Goal: Use online tool/utility

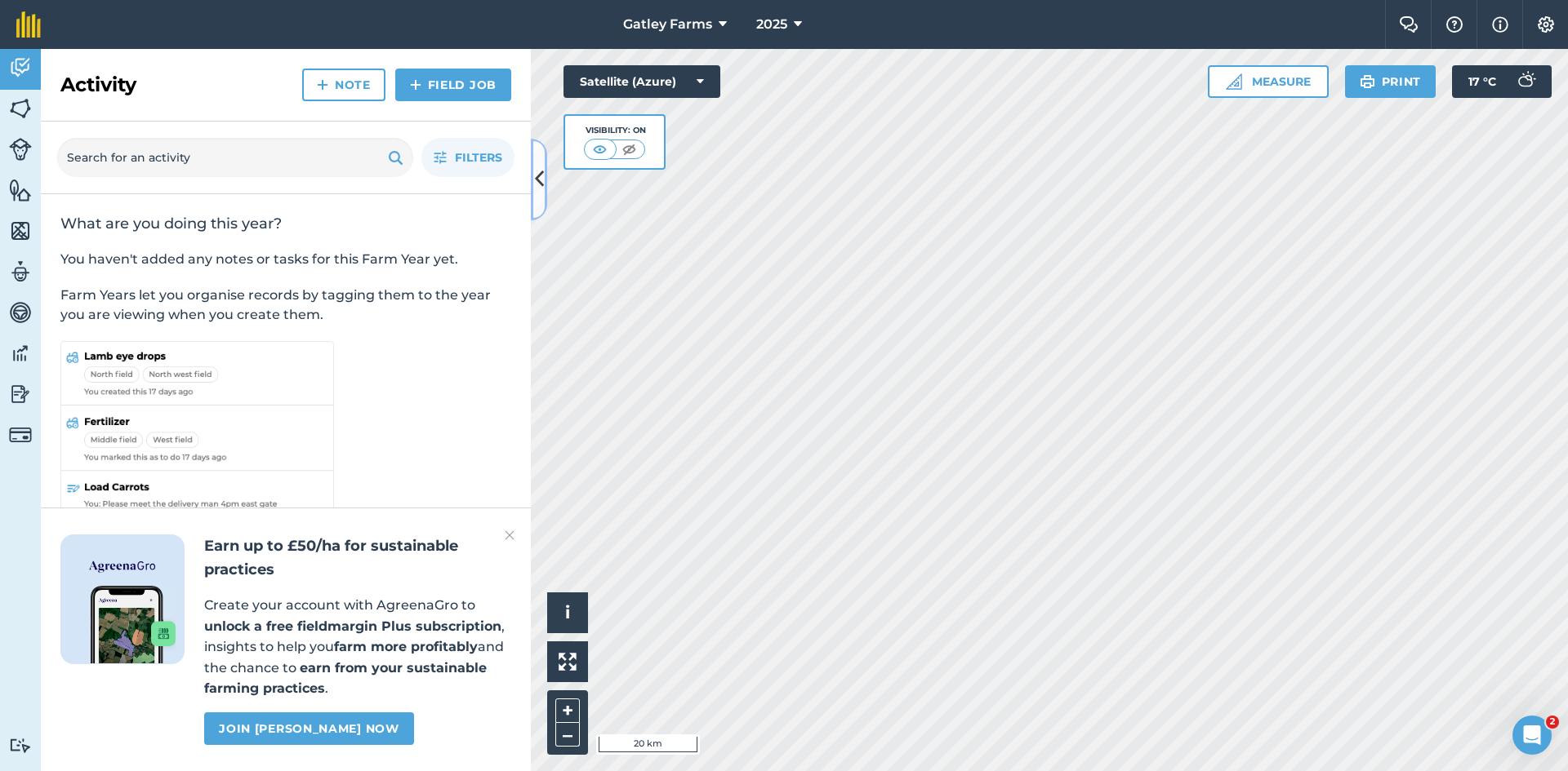
click at [538, 175] on icon at bounding box center [540, 180] width 9 height 29
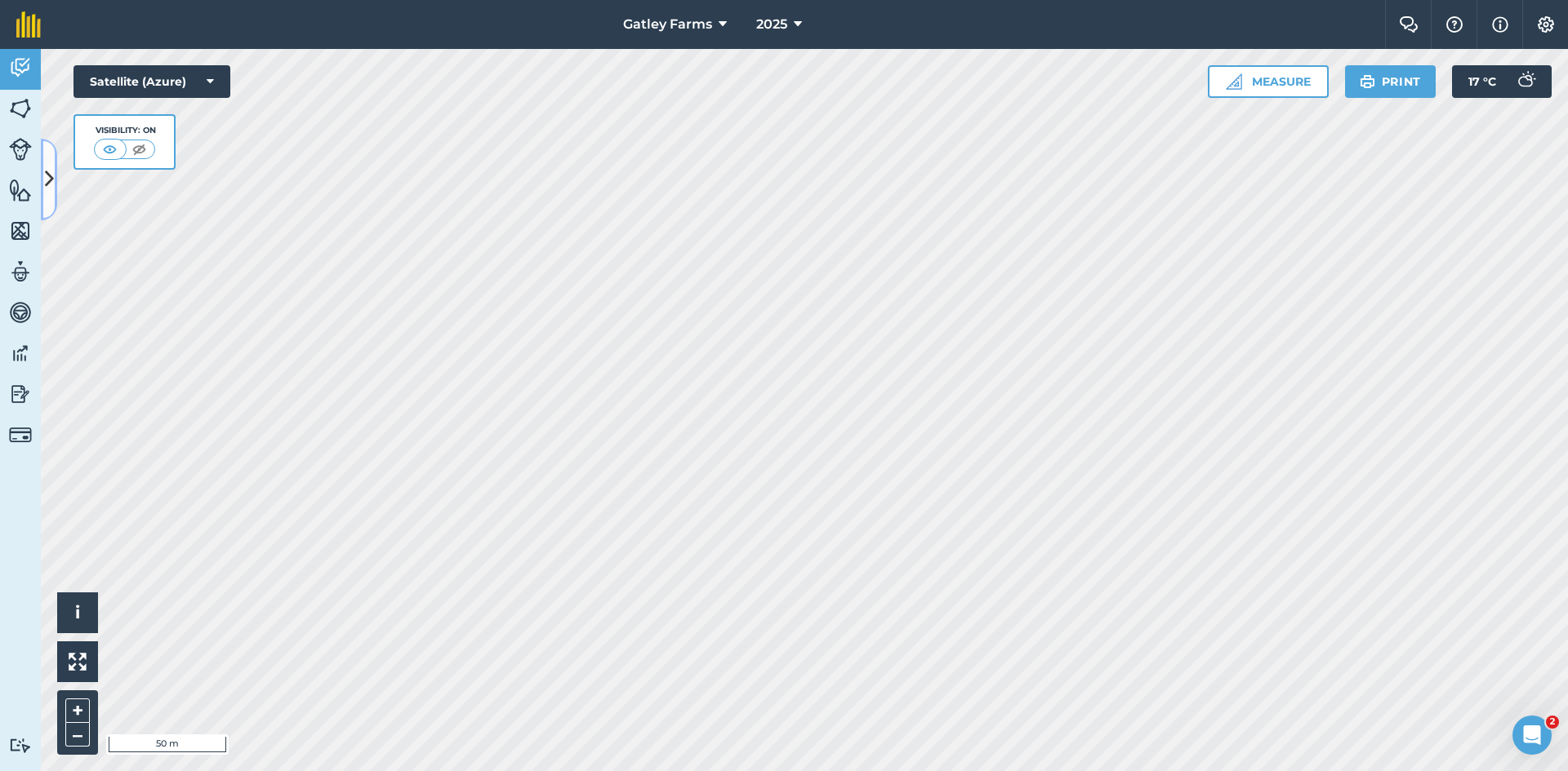
click at [49, 181] on icon at bounding box center [49, 180] width 9 height 29
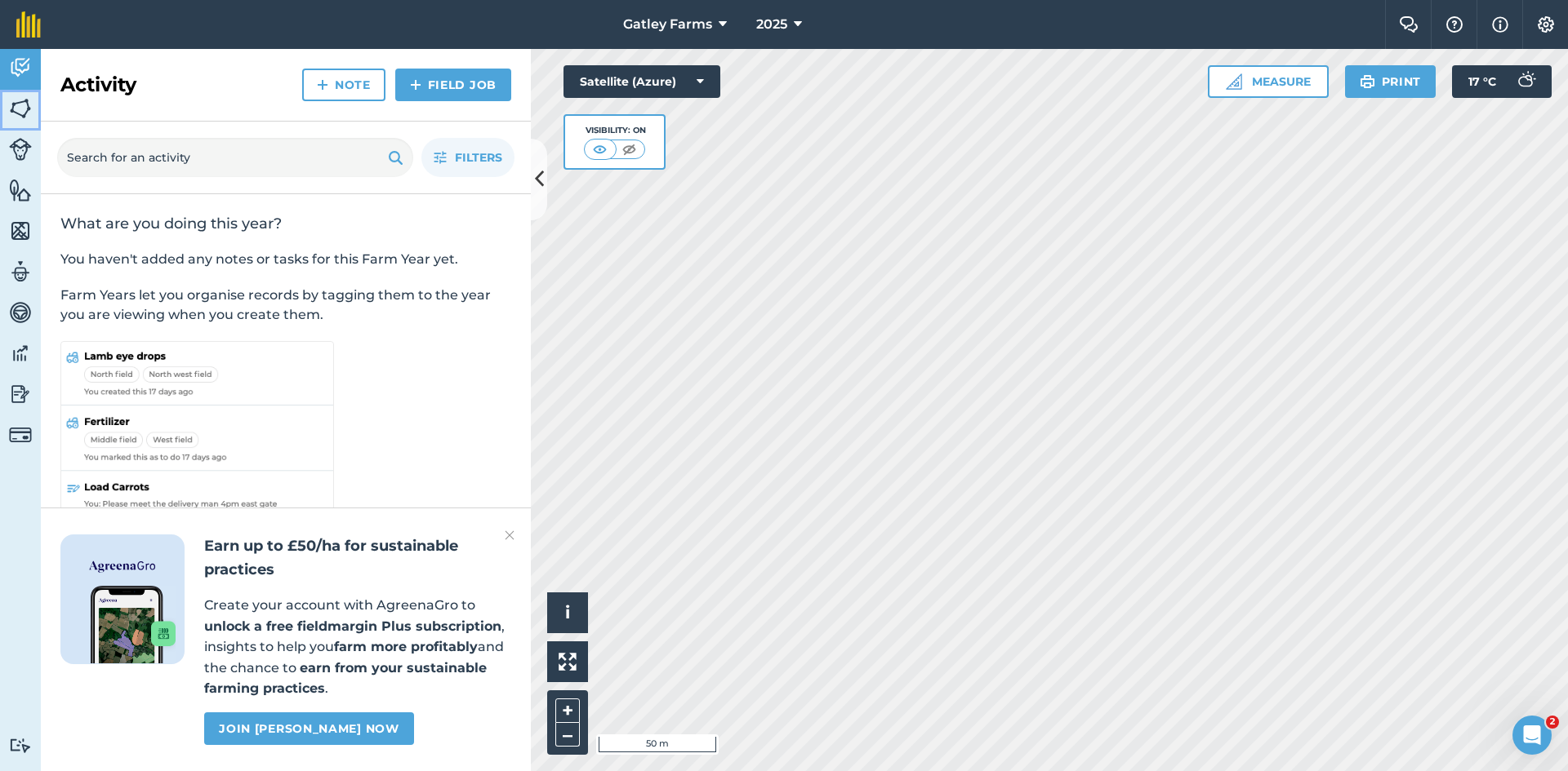
click at [22, 110] on img at bounding box center [20, 108] width 22 height 24
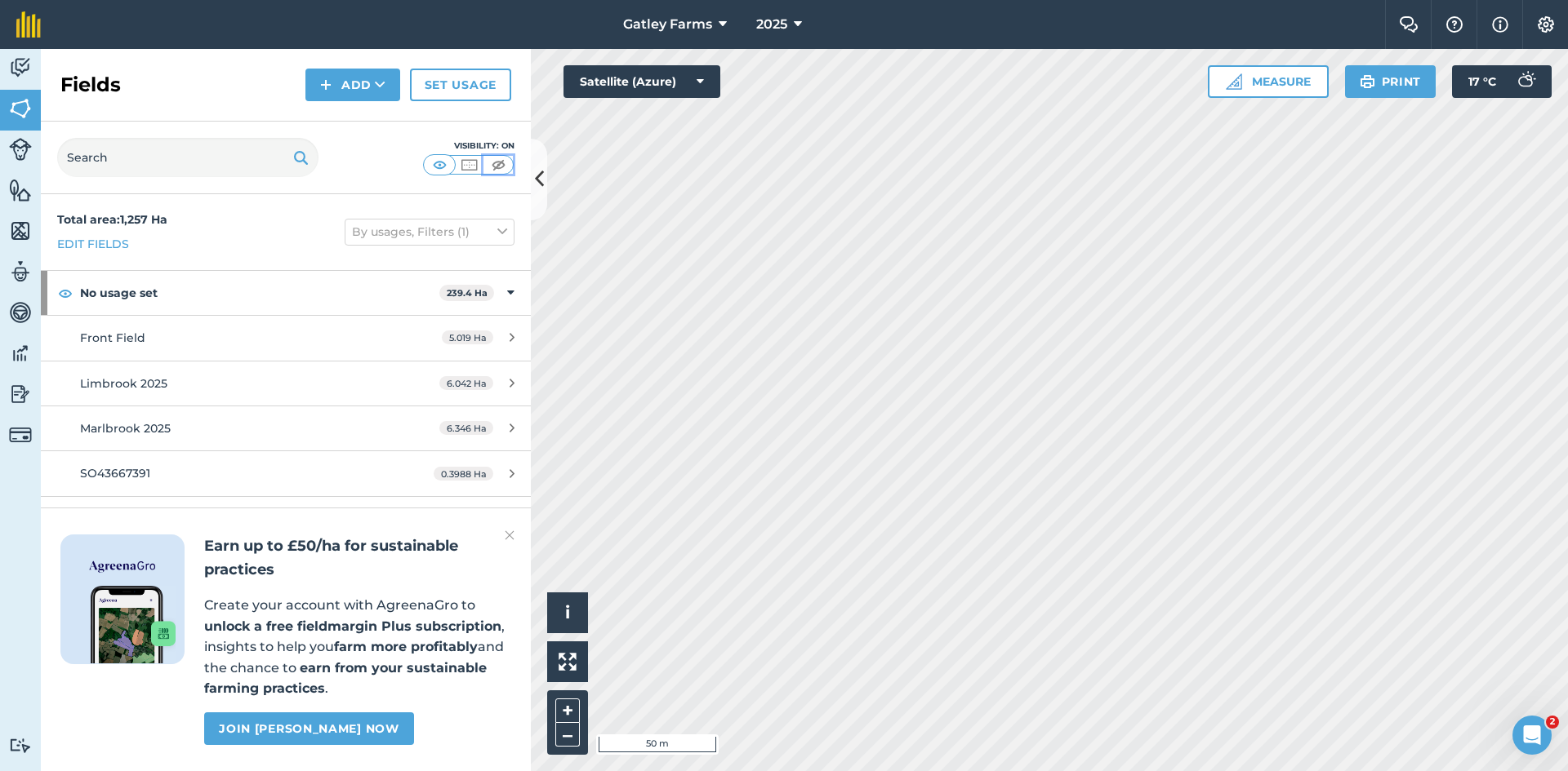
click at [498, 164] on img at bounding box center [498, 165] width 21 height 16
click at [542, 191] on icon at bounding box center [540, 180] width 9 height 29
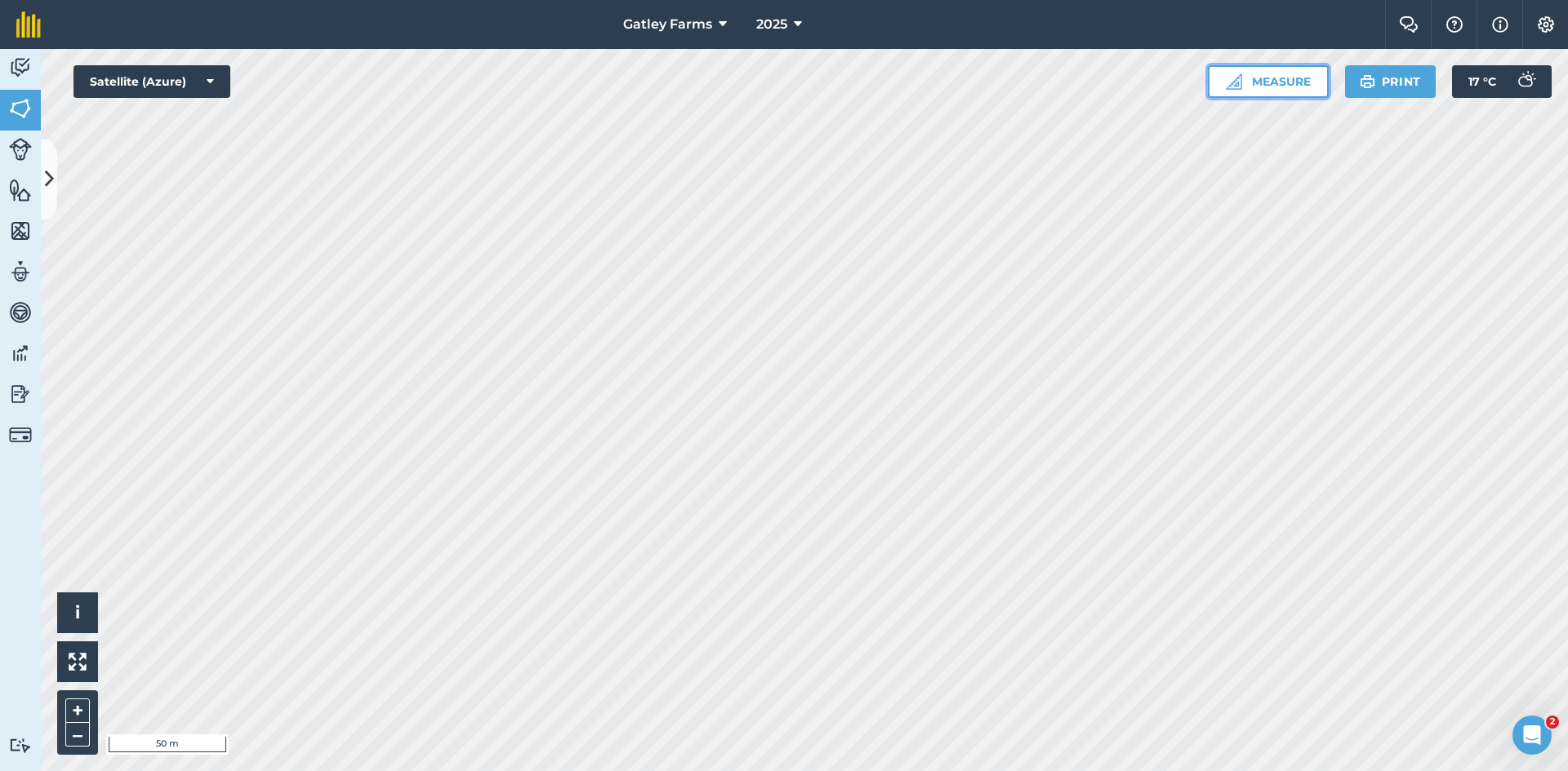
click at [1255, 86] on button "Measure" at bounding box center [1268, 82] width 121 height 32
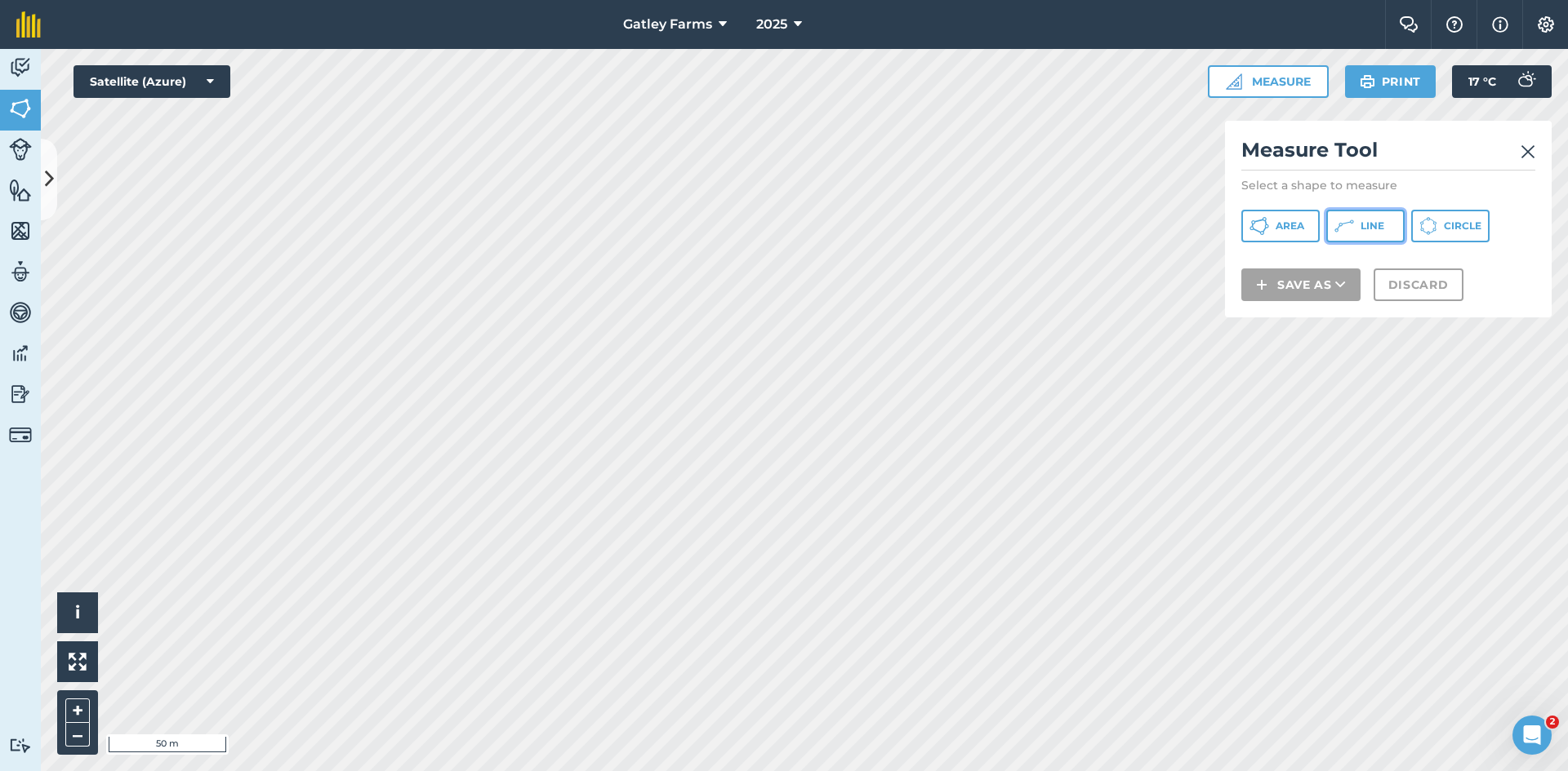
drag, startPoint x: 1348, startPoint y: 225, endPoint x: 1265, endPoint y: 261, distance: 90.5
click at [1348, 226] on icon at bounding box center [1344, 226] width 20 height 20
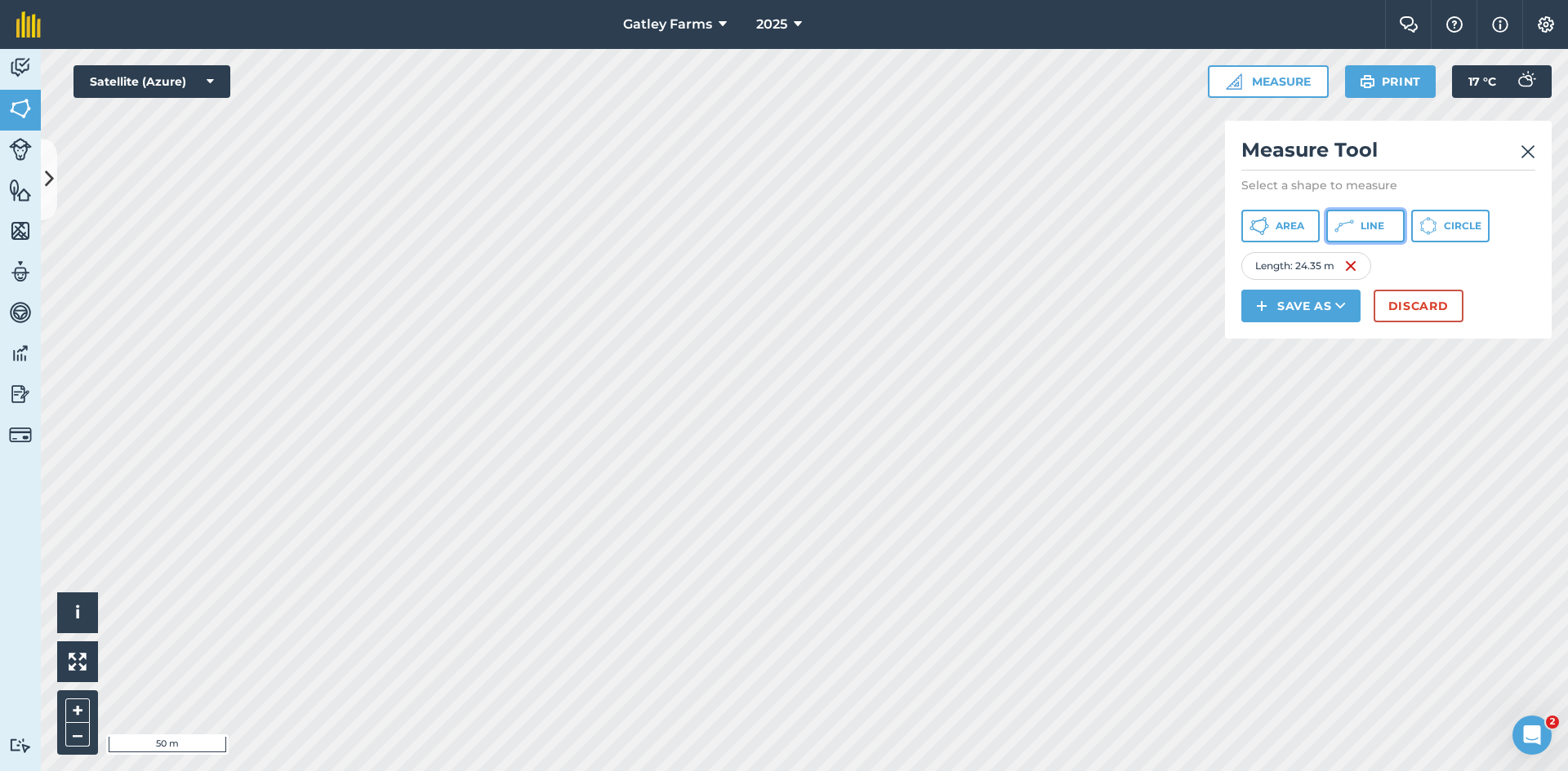
click at [1349, 230] on icon at bounding box center [1344, 226] width 20 height 20
click at [1354, 225] on button "Line" at bounding box center [1365, 226] width 78 height 32
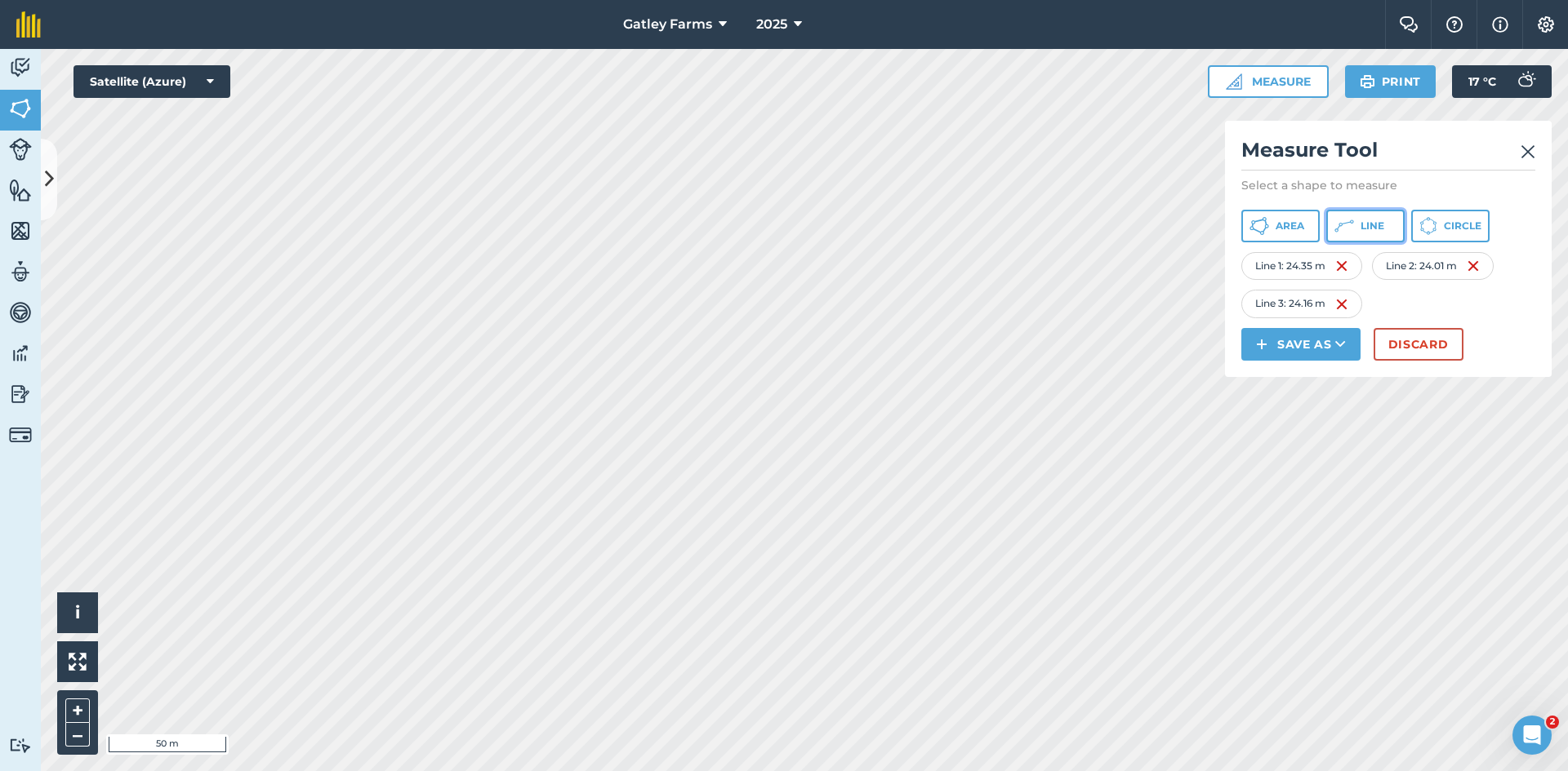
click at [1344, 221] on icon at bounding box center [1344, 226] width 20 height 20
click at [1350, 224] on icon at bounding box center [1344, 226] width 20 height 20
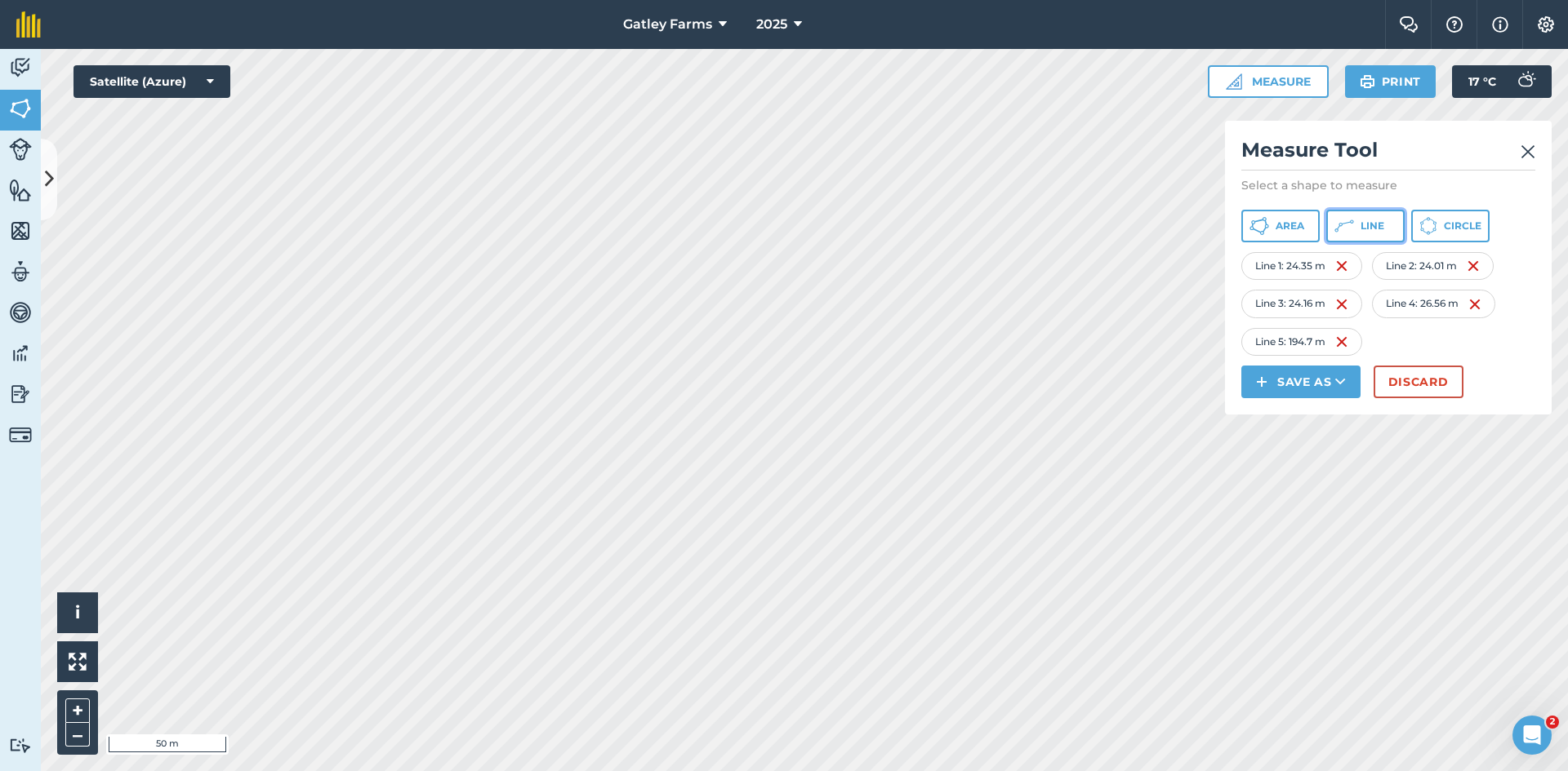
drag, startPoint x: 1376, startPoint y: 223, endPoint x: 1273, endPoint y: 249, distance: 106.2
click at [1376, 223] on span "Line" at bounding box center [1372, 226] width 23 height 13
click at [1355, 224] on button "Line" at bounding box center [1365, 226] width 78 height 32
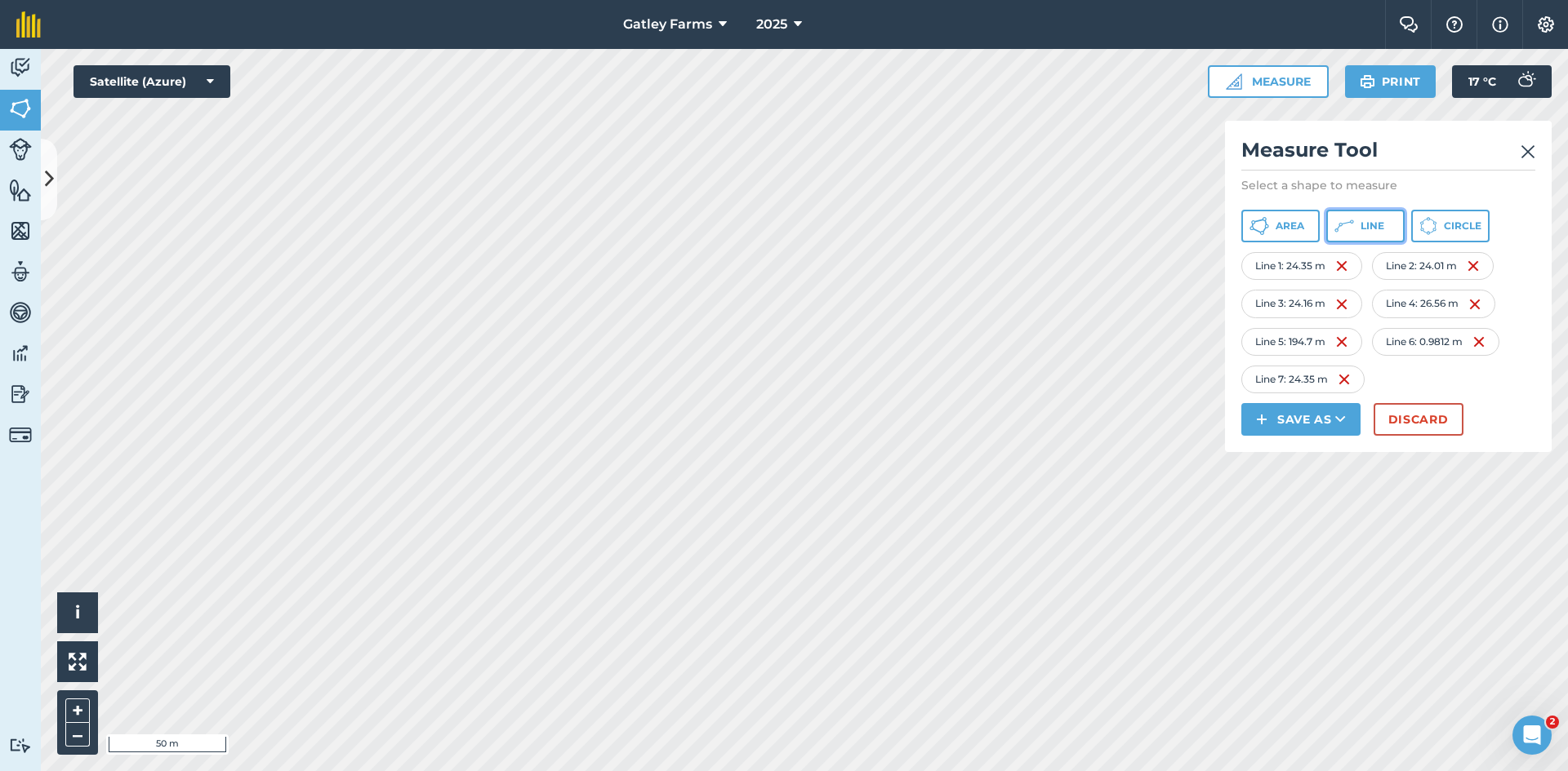
click at [1343, 229] on icon at bounding box center [1344, 226] width 20 height 20
click at [1356, 224] on button "Line" at bounding box center [1365, 226] width 78 height 32
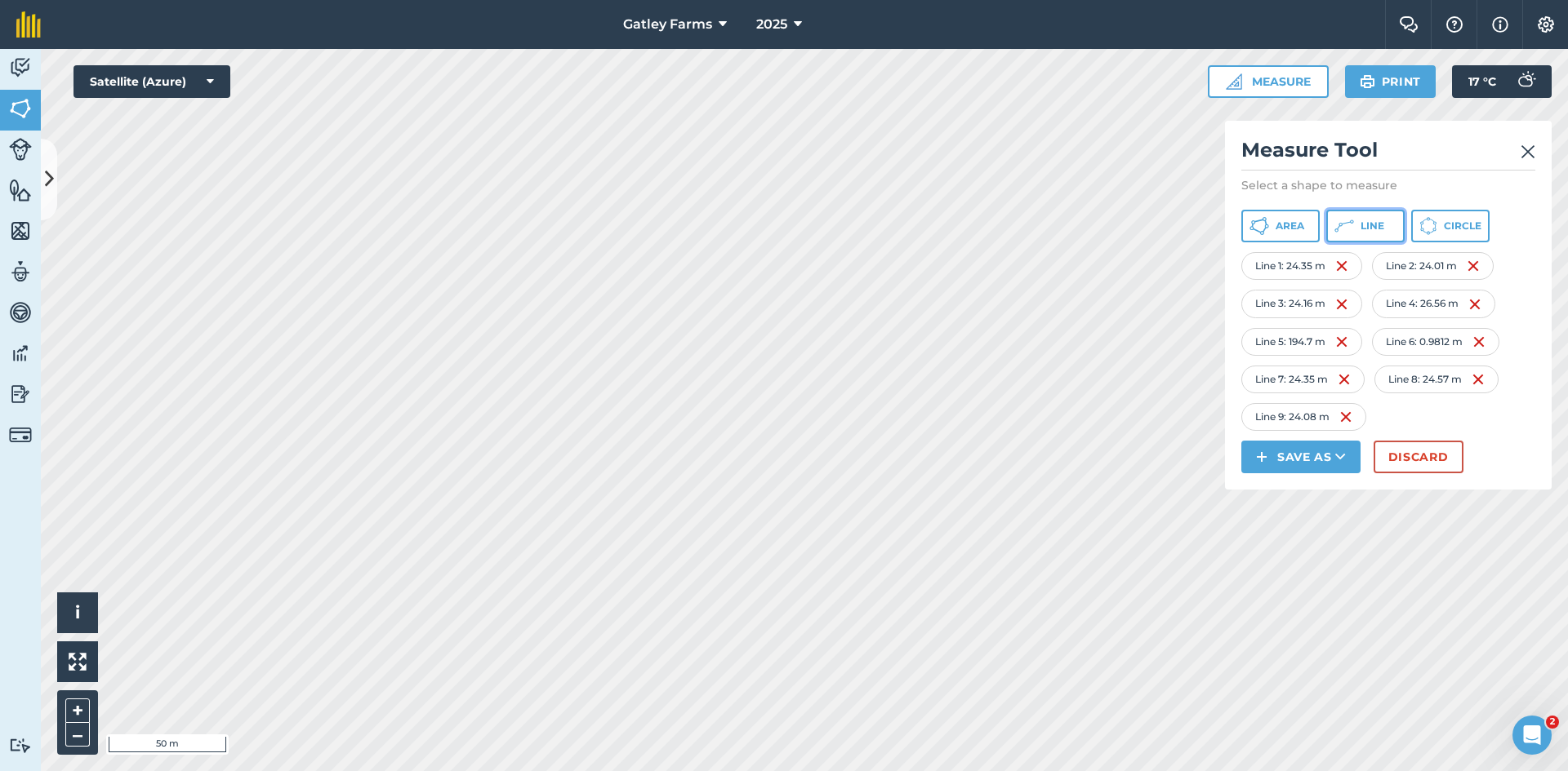
click at [1340, 224] on icon at bounding box center [1344, 226] width 20 height 20
click at [1360, 221] on button "Line" at bounding box center [1365, 226] width 78 height 32
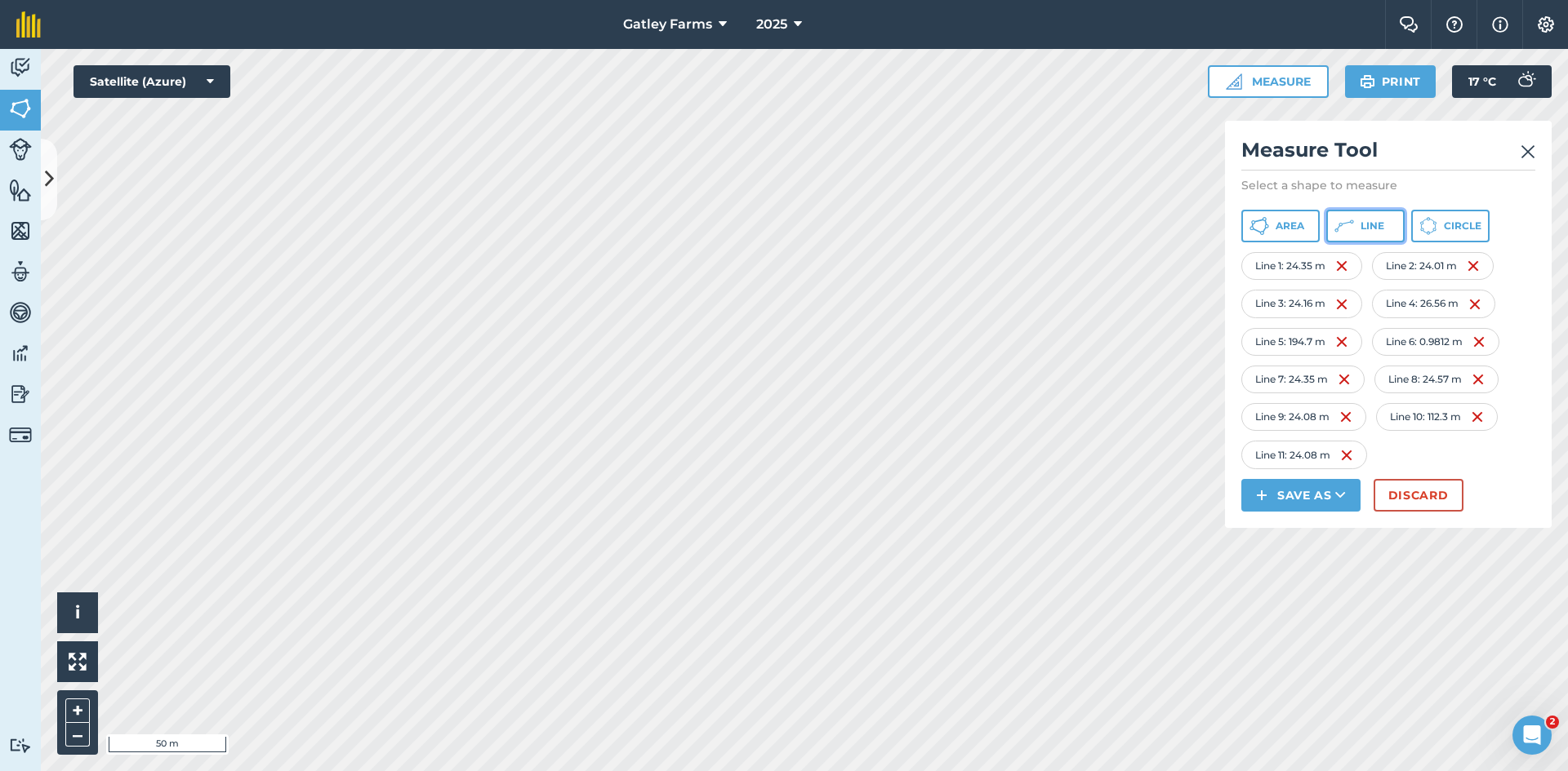
click at [1366, 232] on span "Line" at bounding box center [1372, 226] width 23 height 13
click at [1348, 230] on icon at bounding box center [1344, 226] width 20 height 20
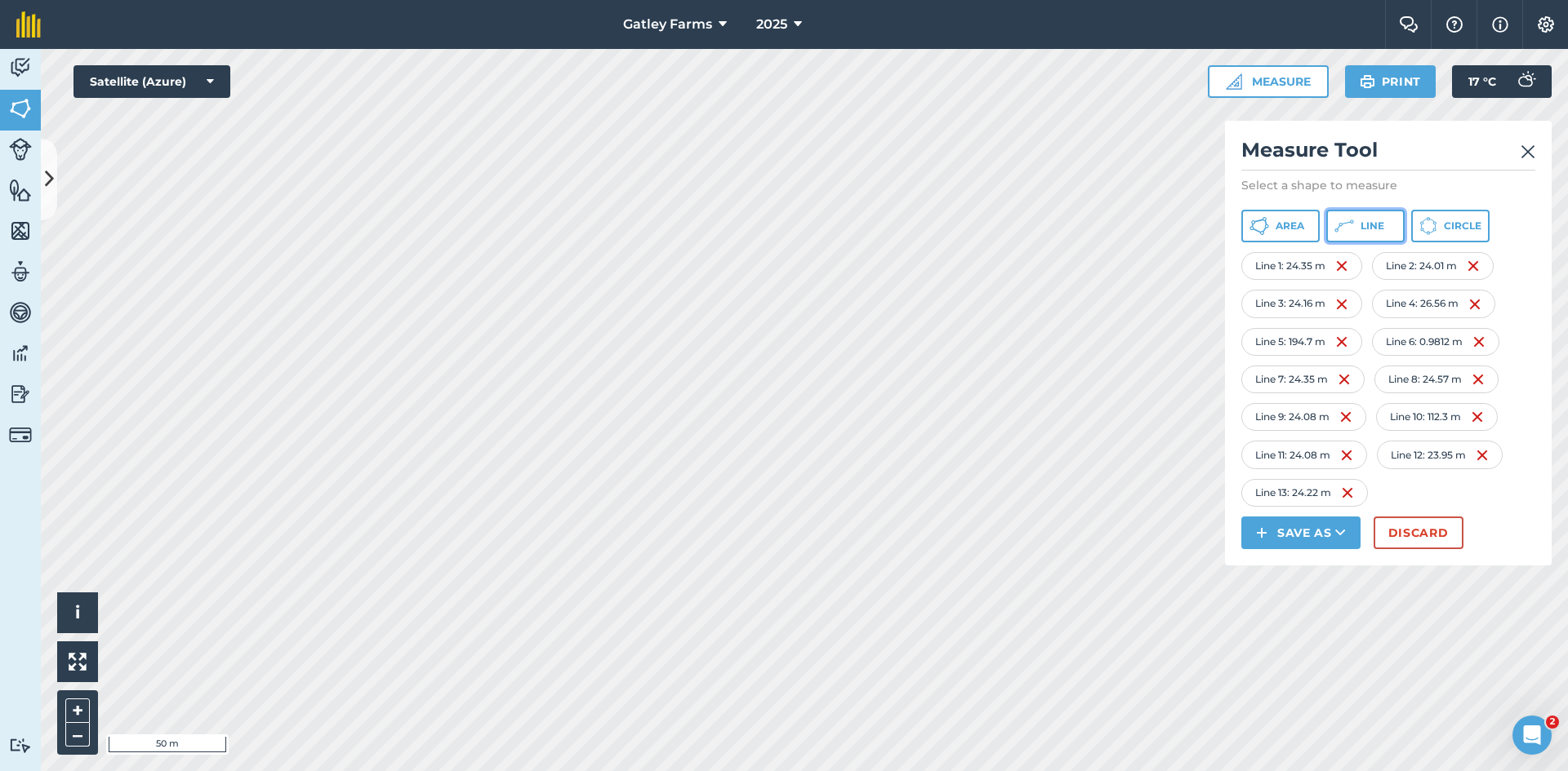
drag, startPoint x: 1356, startPoint y: 230, endPoint x: 1229, endPoint y: 249, distance: 128.4
click at [1356, 230] on button "Line" at bounding box center [1365, 226] width 78 height 32
drag, startPoint x: 1356, startPoint y: 232, endPoint x: 1265, endPoint y: 241, distance: 91.4
click at [1345, 232] on button "Line" at bounding box center [1365, 226] width 78 height 32
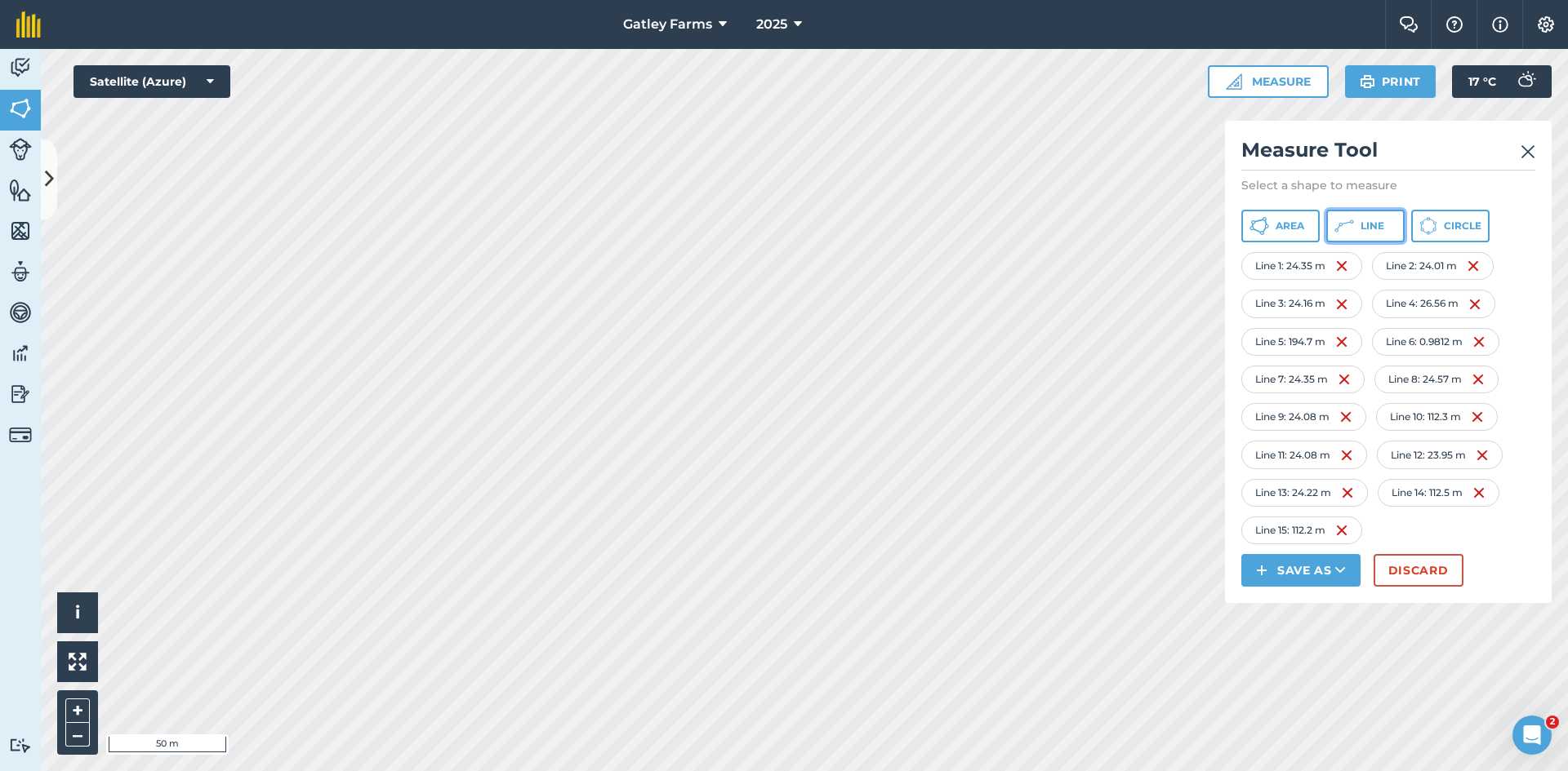
click at [1361, 221] on span "Line" at bounding box center [1372, 226] width 23 height 13
click at [1372, 222] on span "Line" at bounding box center [1372, 226] width 23 height 13
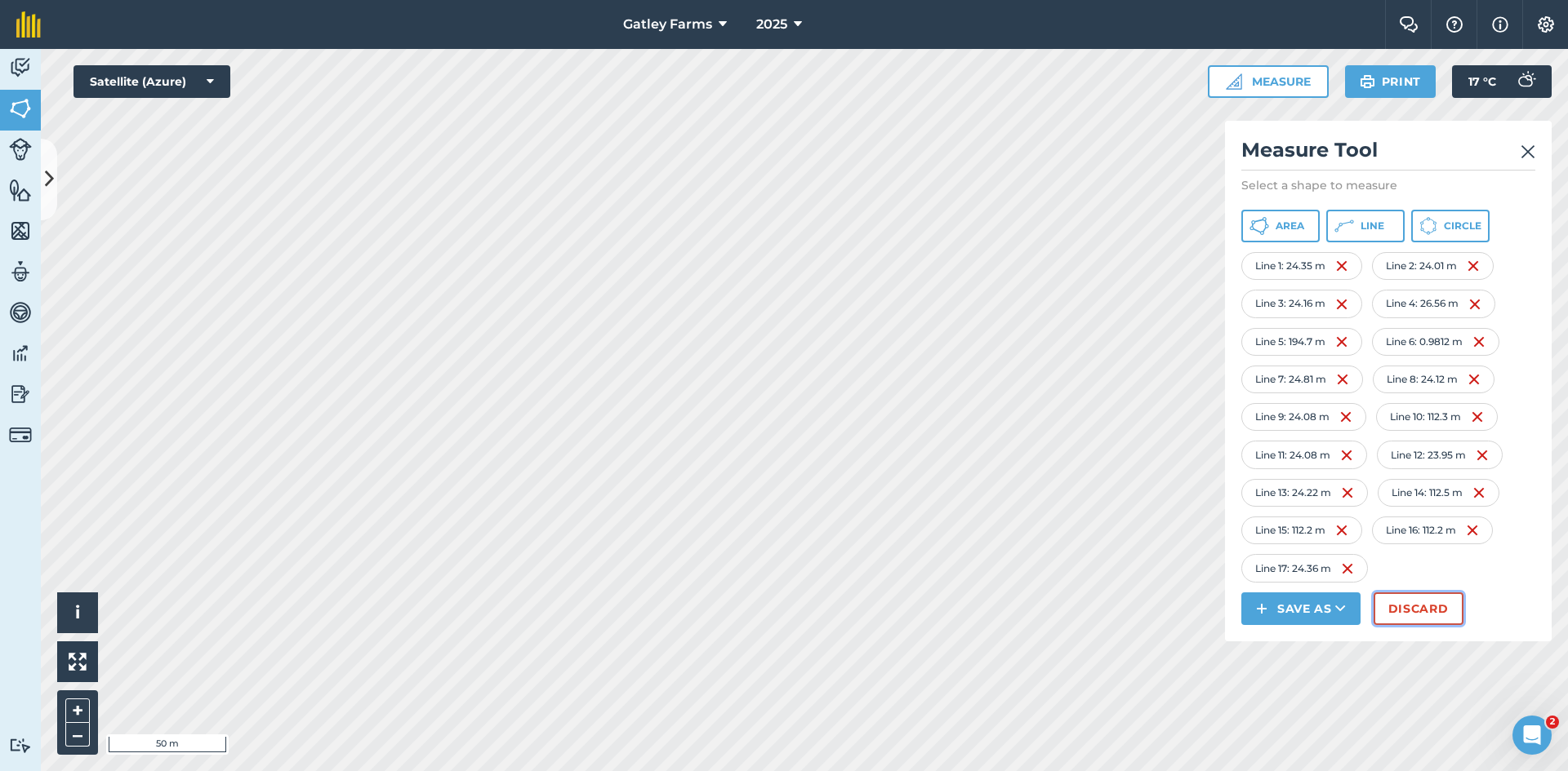
click at [1409, 606] on button "Discard" at bounding box center [1418, 609] width 90 height 32
